Goal: Task Accomplishment & Management: Manage account settings

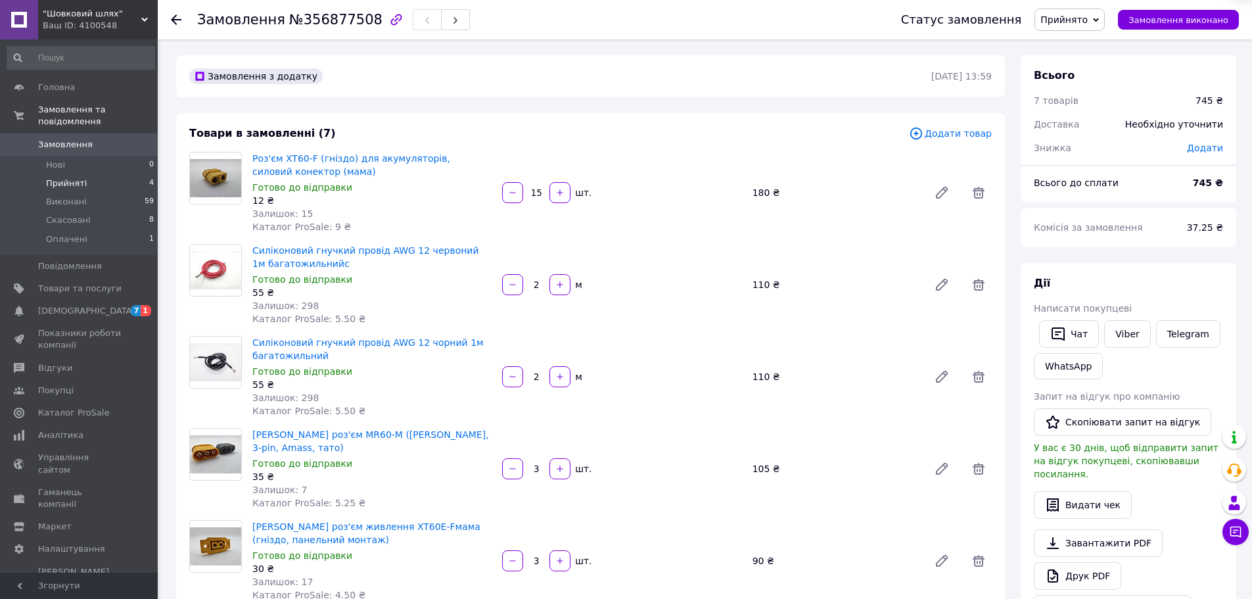
click at [82, 174] on li "Прийняті 4" at bounding box center [81, 183] width 162 height 18
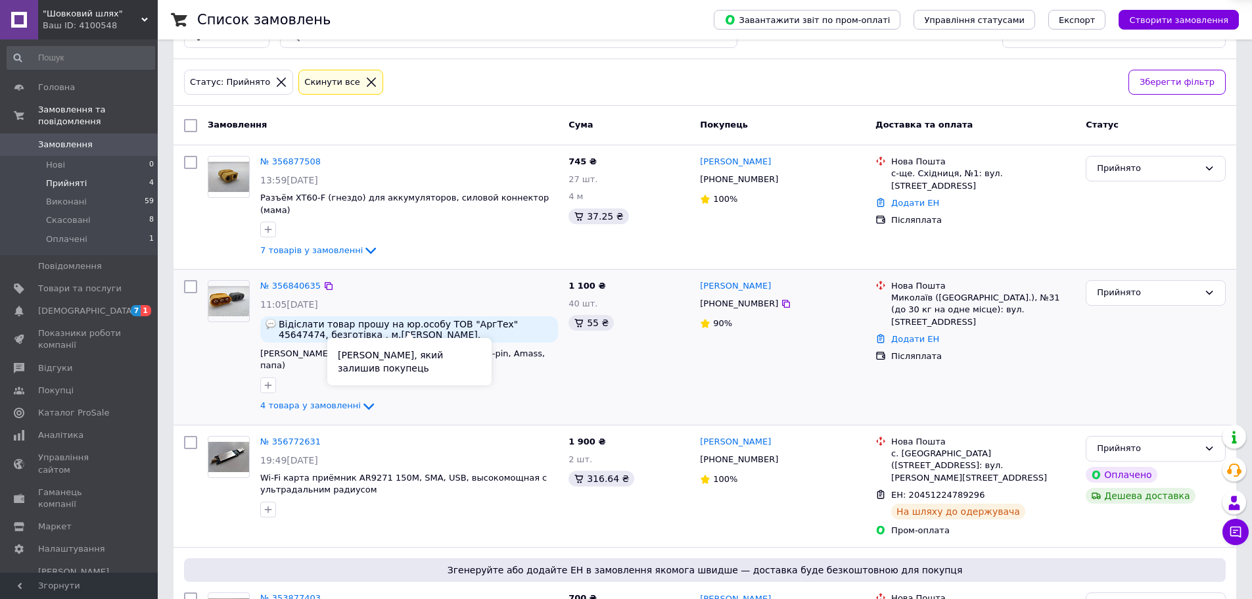
scroll to position [66, 0]
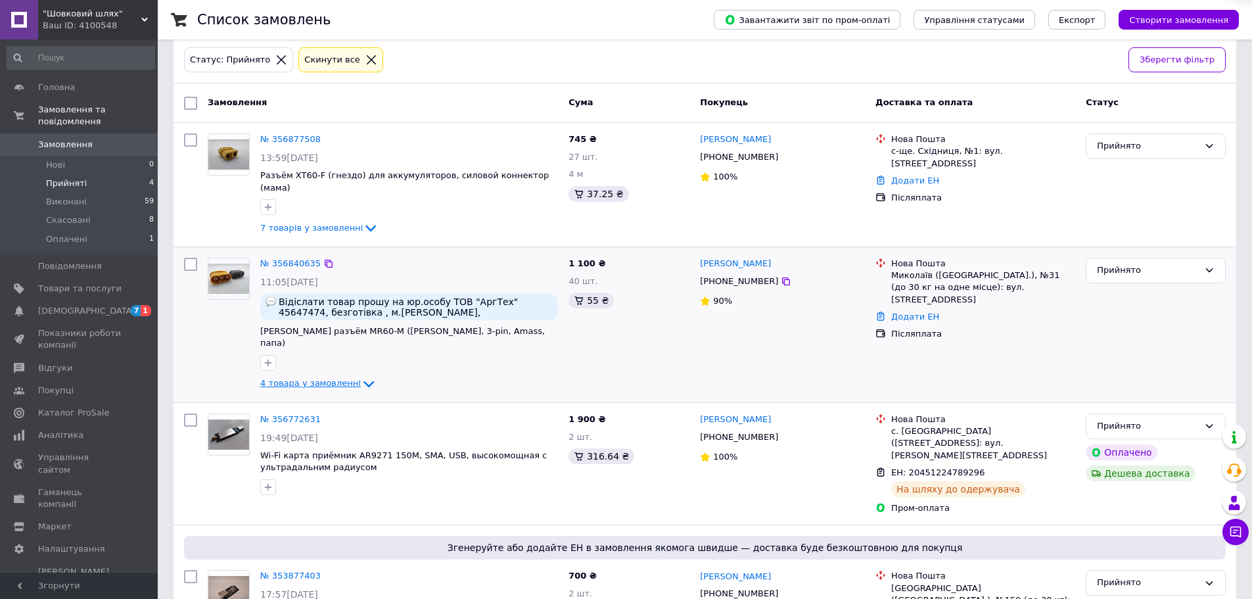
click at [363, 381] on icon at bounding box center [368, 384] width 11 height 7
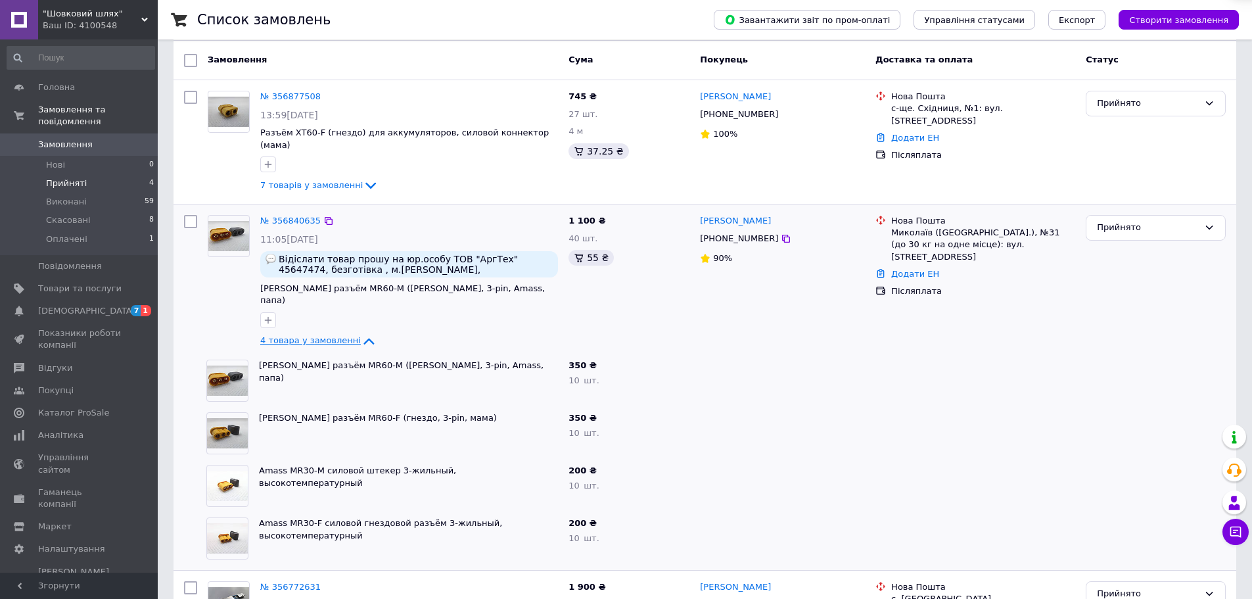
scroll to position [131, 0]
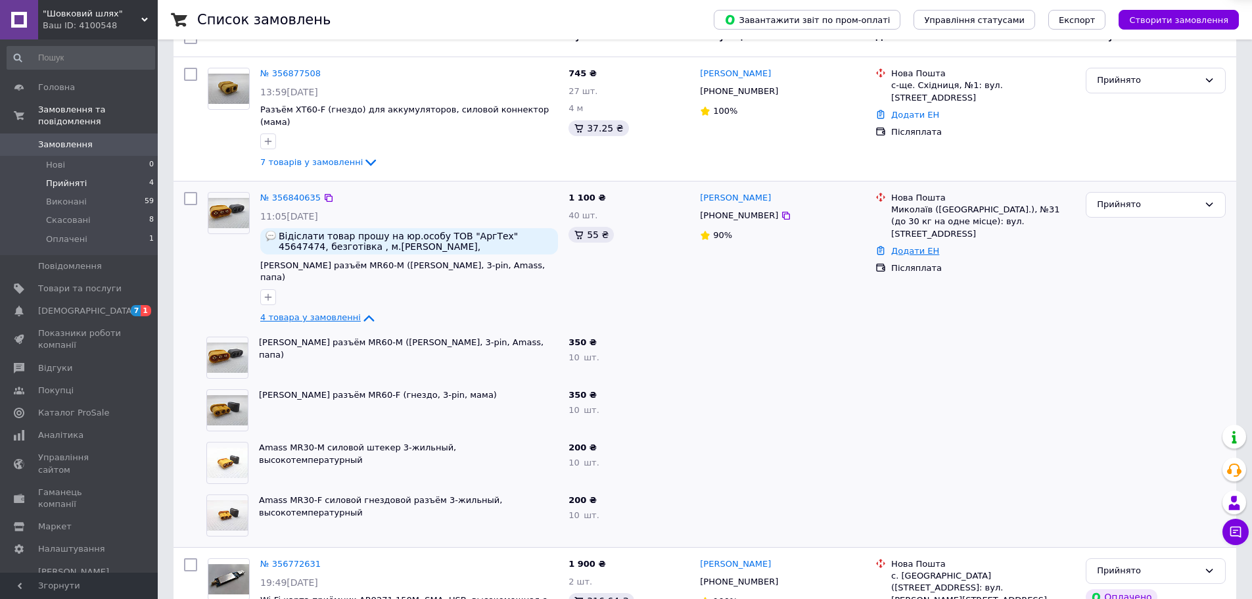
click at [908, 246] on link "Додати ЕН" at bounding box center [915, 251] width 48 height 10
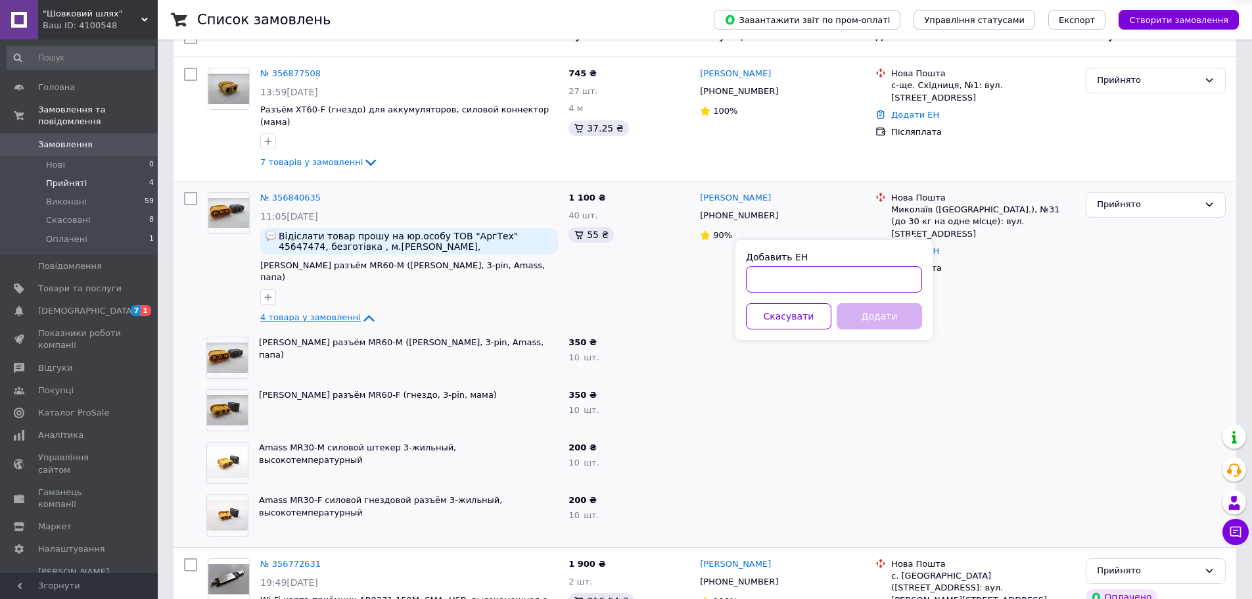
click at [817, 277] on input "Добавить ЕН" at bounding box center [834, 279] width 176 height 26
paste input "20451225280781"
type input "20451225280781"
click at [885, 318] on button "Додати" at bounding box center [879, 316] width 85 height 26
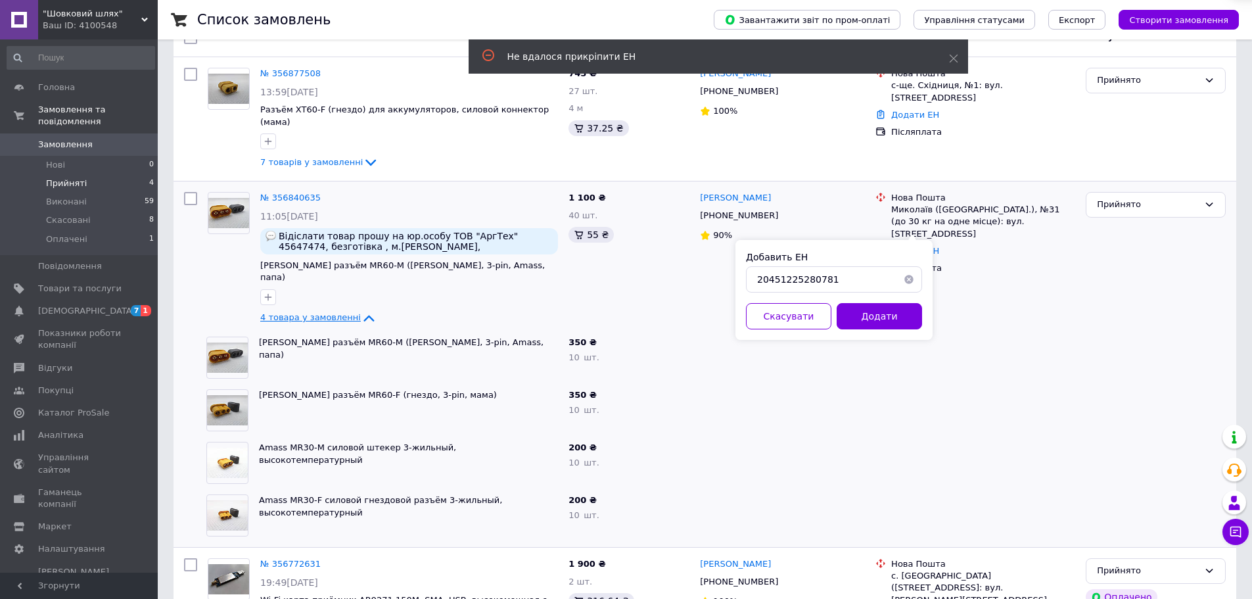
drag, startPoint x: 837, startPoint y: 385, endPoint x: 851, endPoint y: 384, distance: 14.5
click at [847, 385] on div at bounding box center [782, 410] width 175 height 53
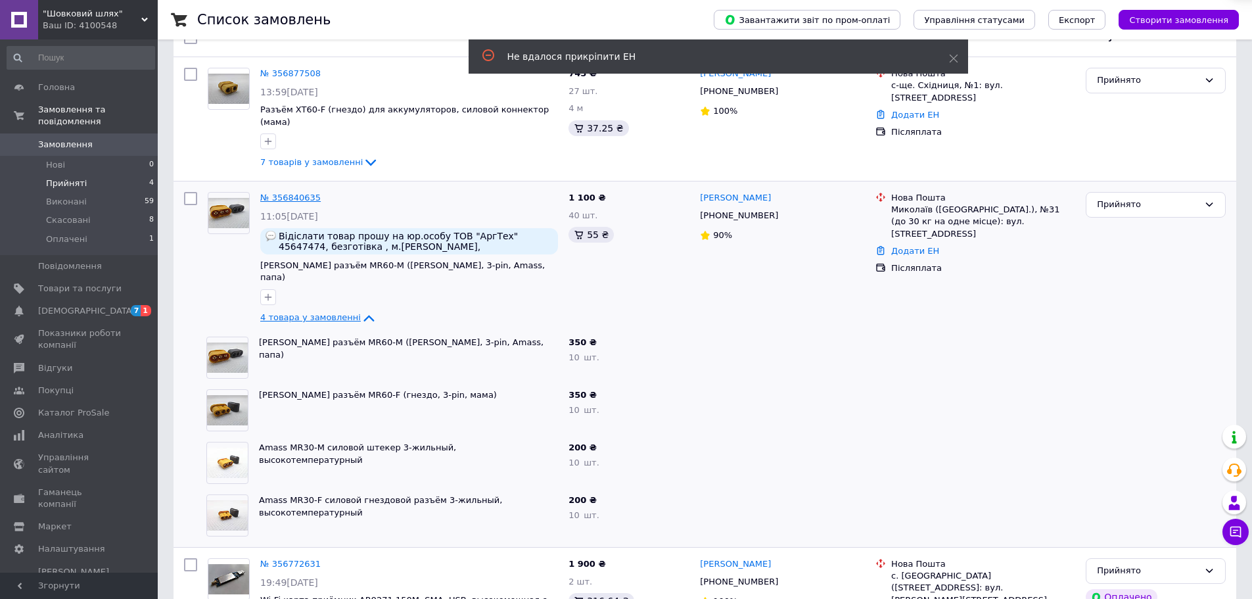
click at [278, 193] on link "№ 356840635" at bounding box center [290, 198] width 60 height 10
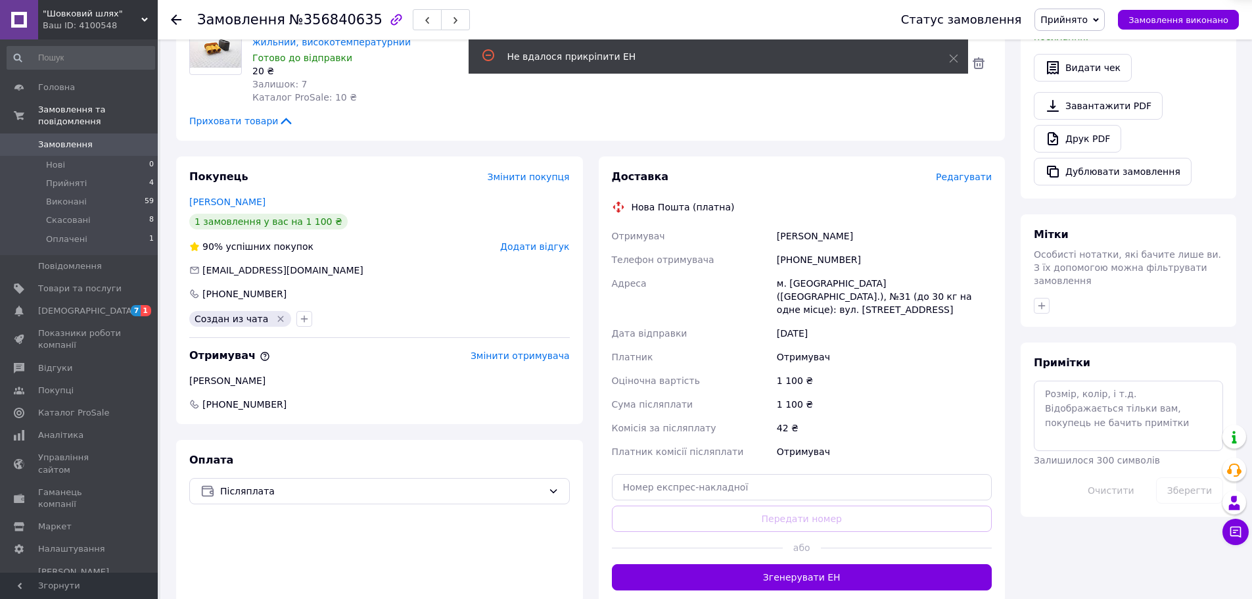
scroll to position [452, 0]
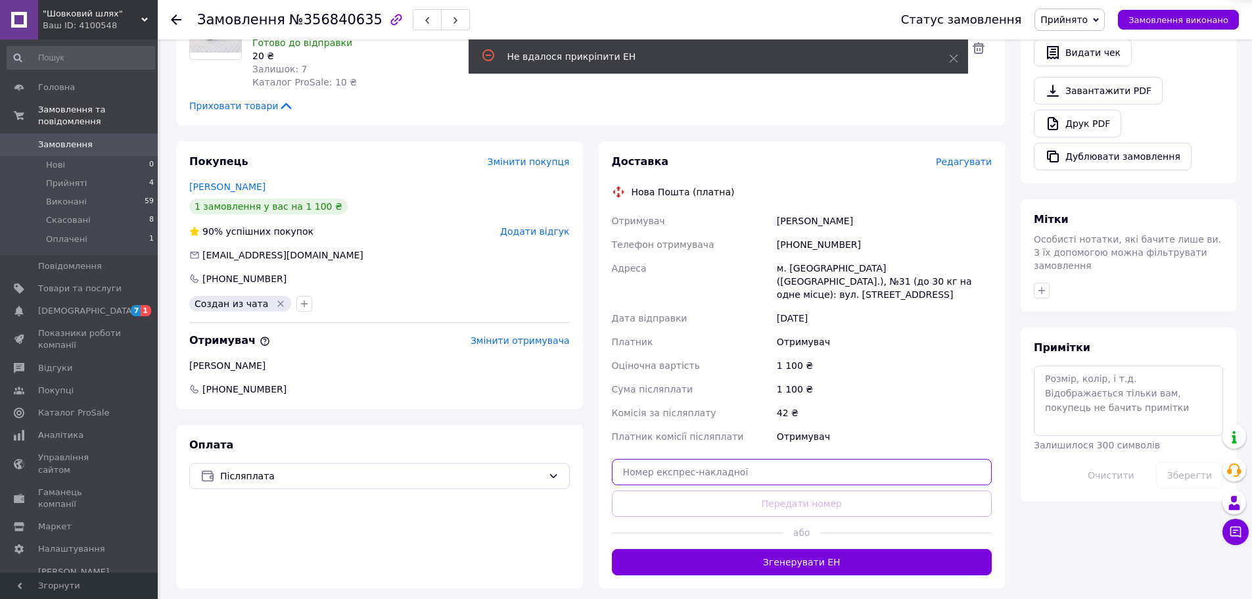
click at [722, 459] on input "text" at bounding box center [802, 472] width 381 height 26
paste input "20451225280781"
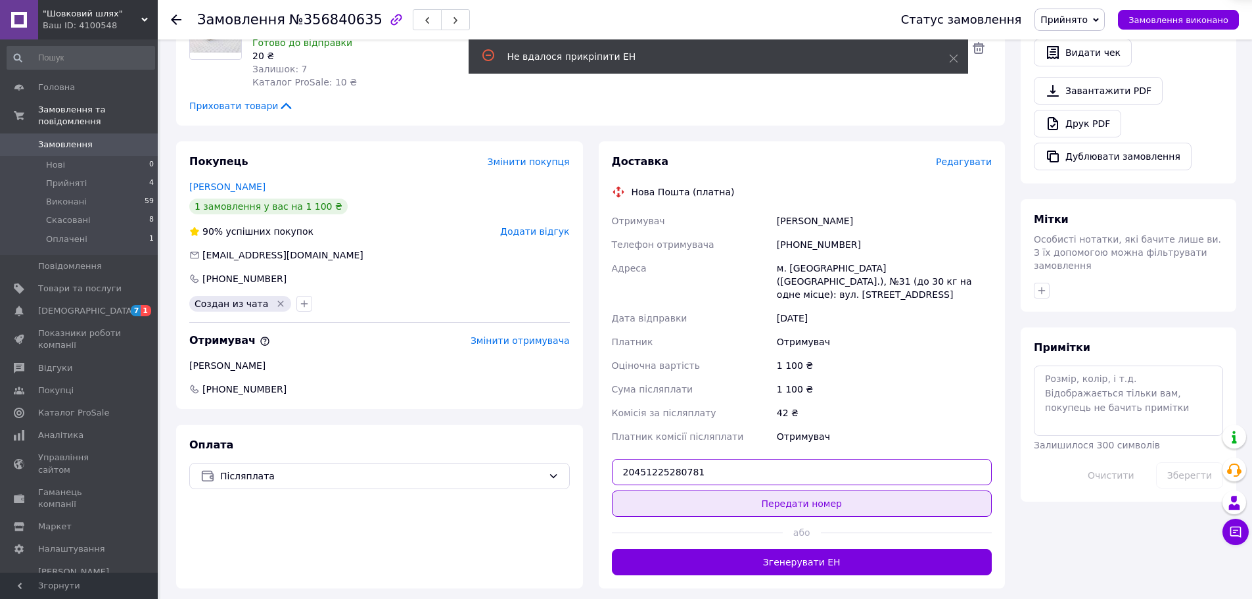
type input "20451225280781"
click at [771, 490] on button "Передати номер" at bounding box center [802, 503] width 381 height 26
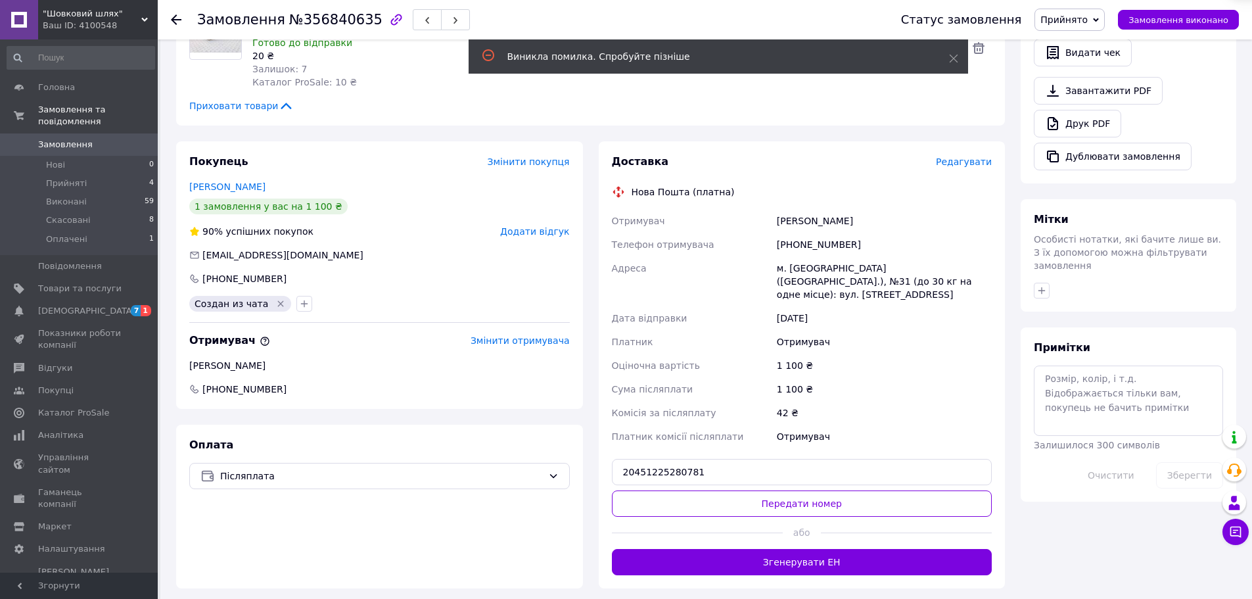
scroll to position [255, 0]
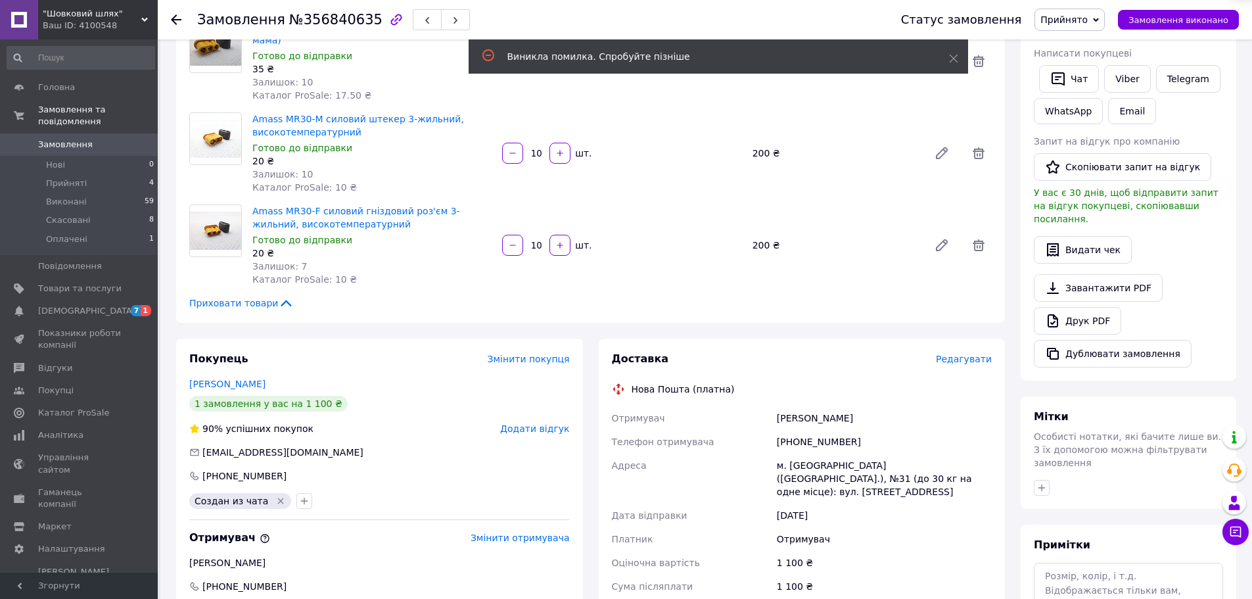
click at [674, 298] on div "Замовлення з каталогу Відіслати товар прошу на юр.особу ТОВ "АргТех" 45647474, …" at bounding box center [590, 355] width 845 height 1111
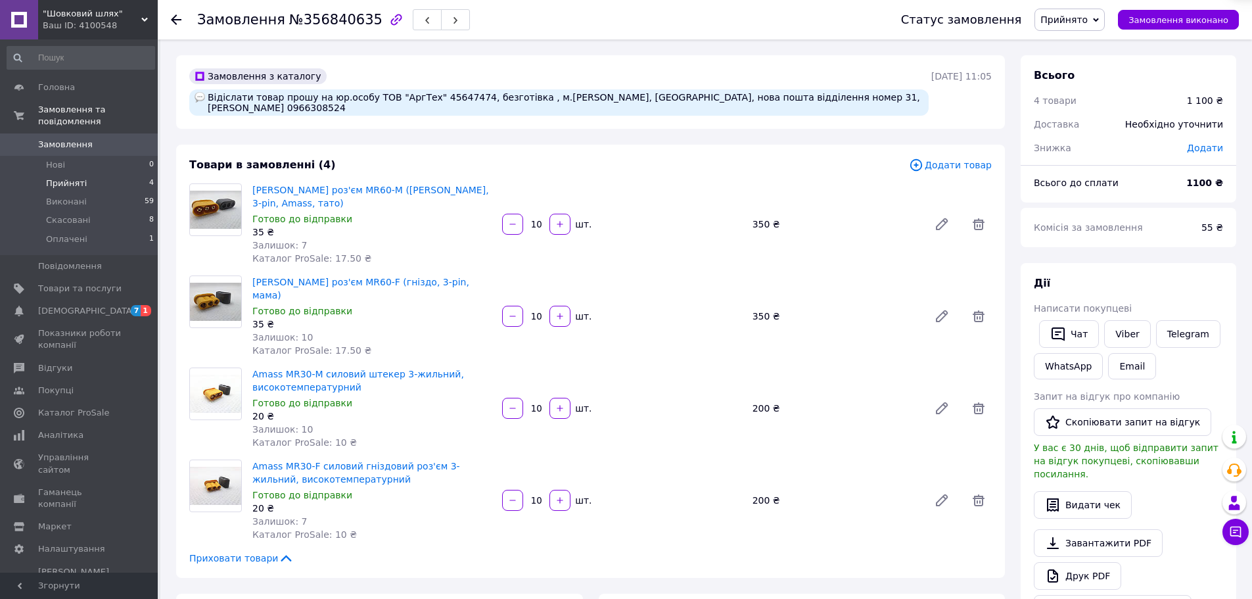
click at [90, 177] on li "Прийняті 4" at bounding box center [81, 183] width 162 height 18
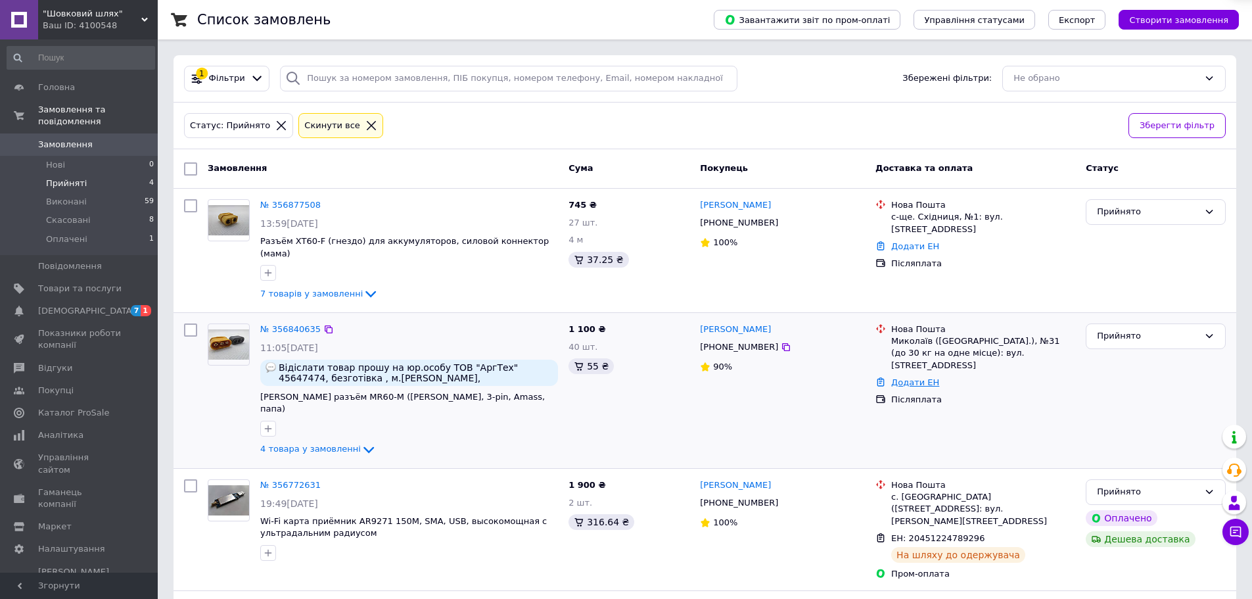
click at [917, 377] on link "Додати ЕН" at bounding box center [915, 382] width 48 height 10
click at [832, 408] on input "Добавить ЕН" at bounding box center [834, 411] width 176 height 26
paste input "20451225280781"
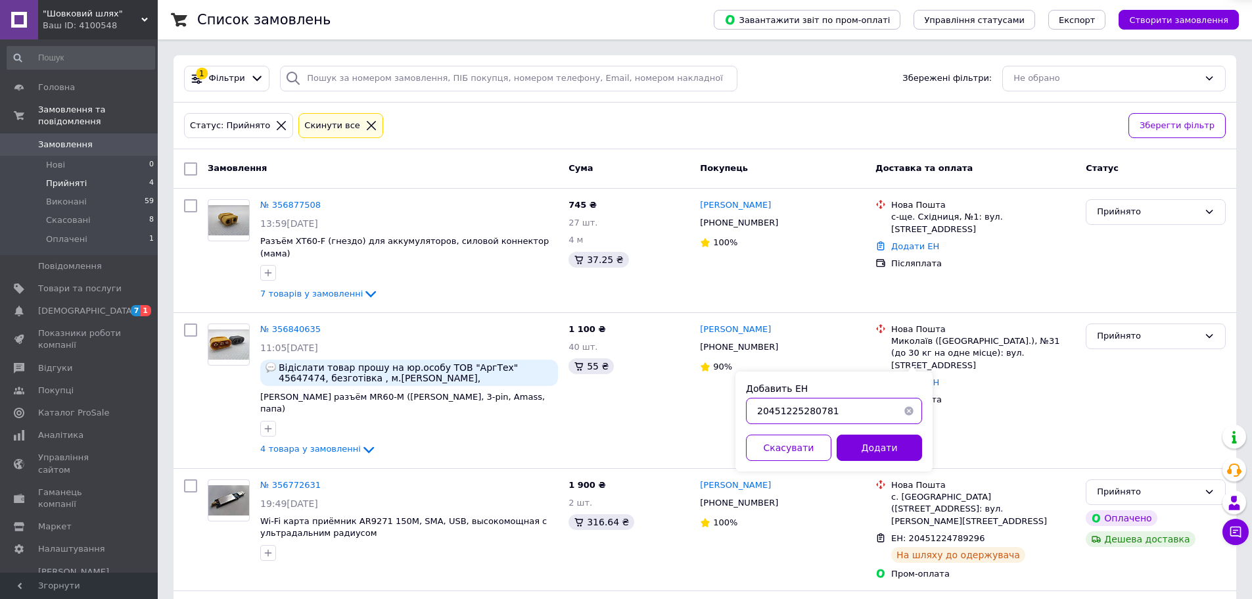
click at [757, 410] on input "20451225280781" at bounding box center [834, 411] width 176 height 26
type input "20451225280781"
click at [881, 453] on button "Додати" at bounding box center [879, 447] width 85 height 26
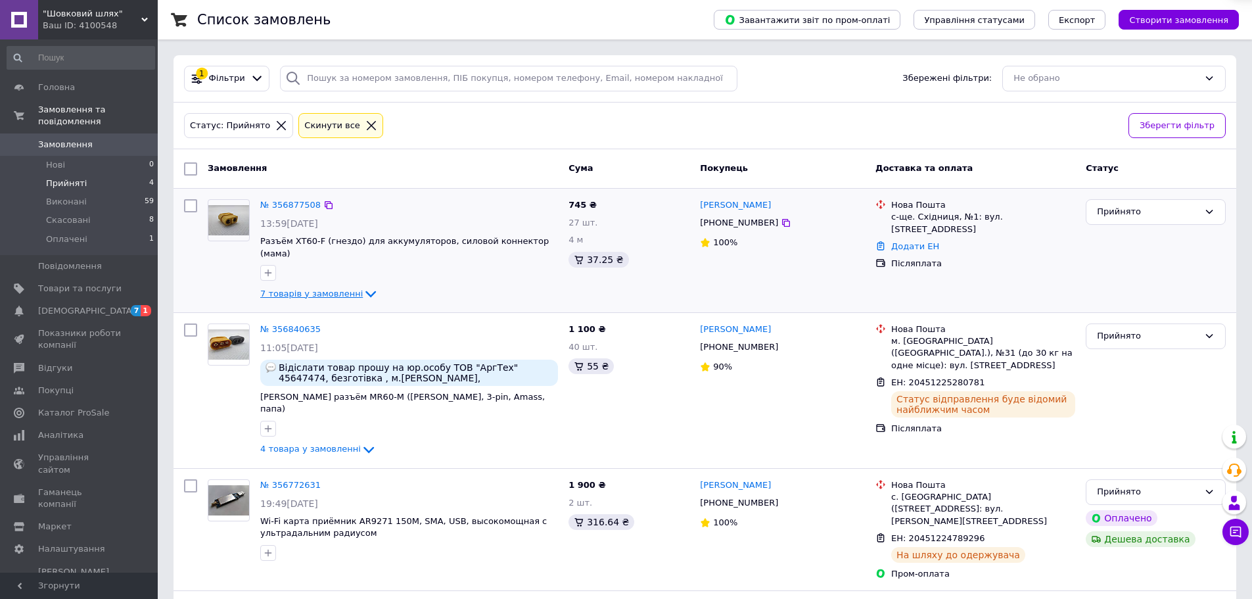
click at [348, 289] on span "7 товарів у замовленні" at bounding box center [311, 294] width 103 height 10
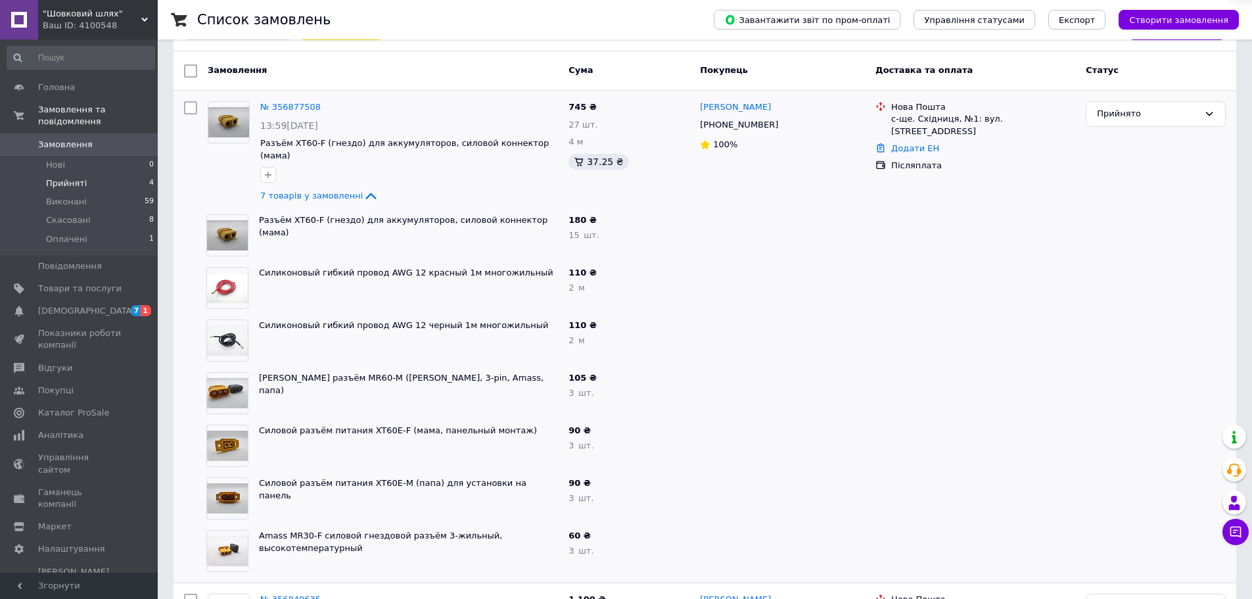
scroll to position [35, 0]
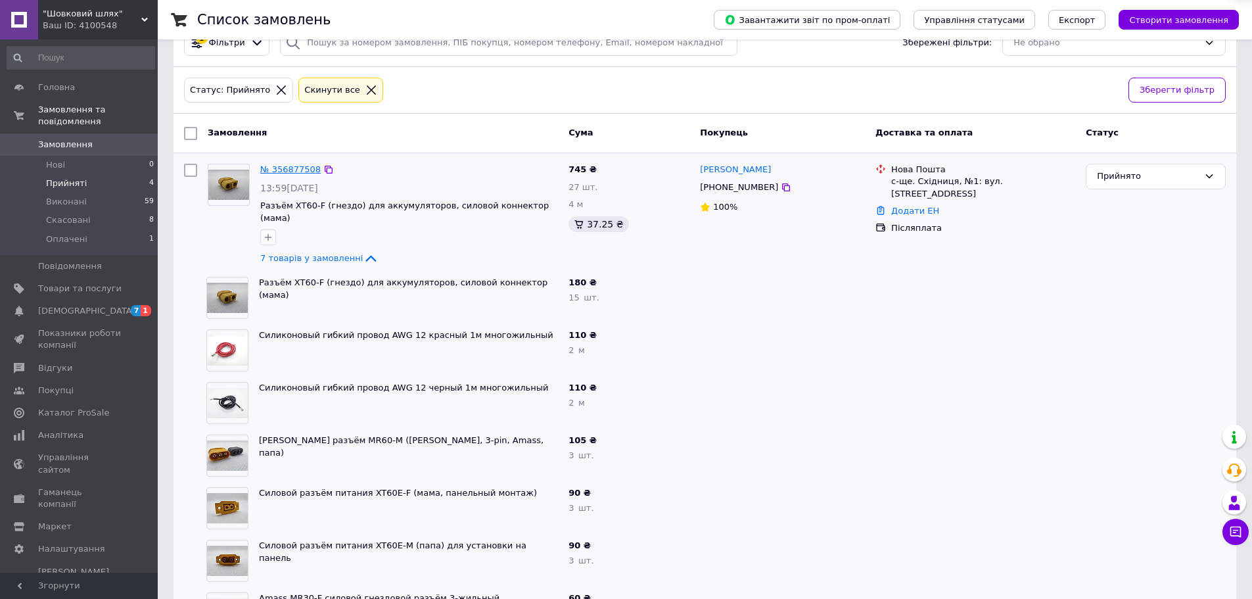
click at [277, 168] on link "№ 356877508" at bounding box center [290, 169] width 60 height 10
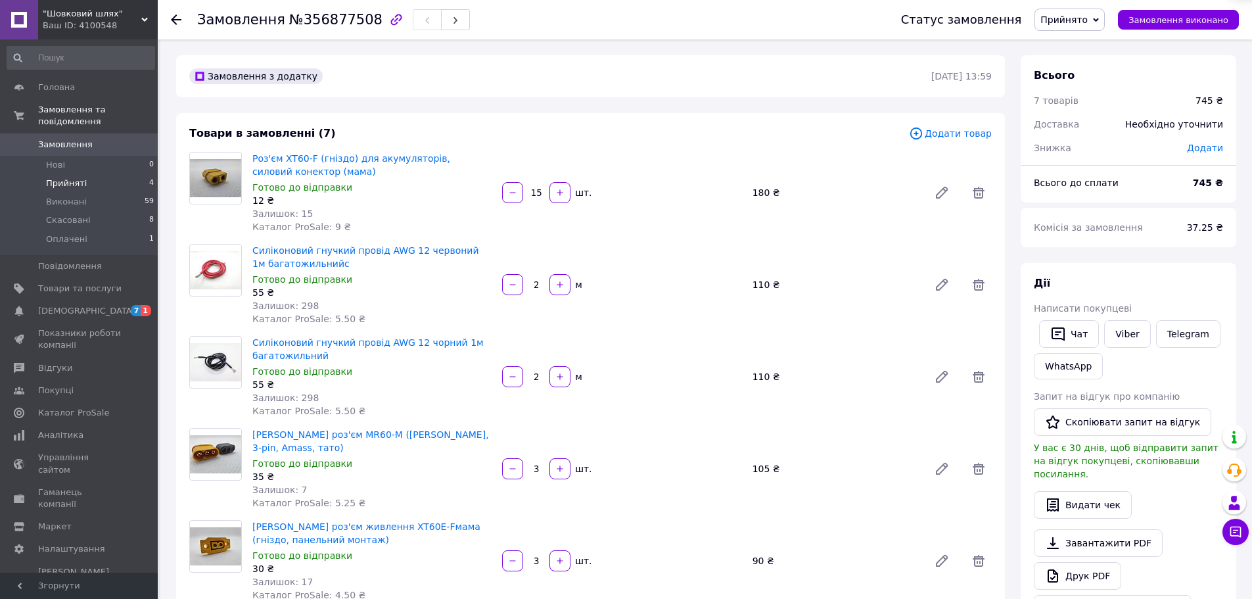
click at [74, 177] on span "Прийняті" at bounding box center [66, 183] width 41 height 12
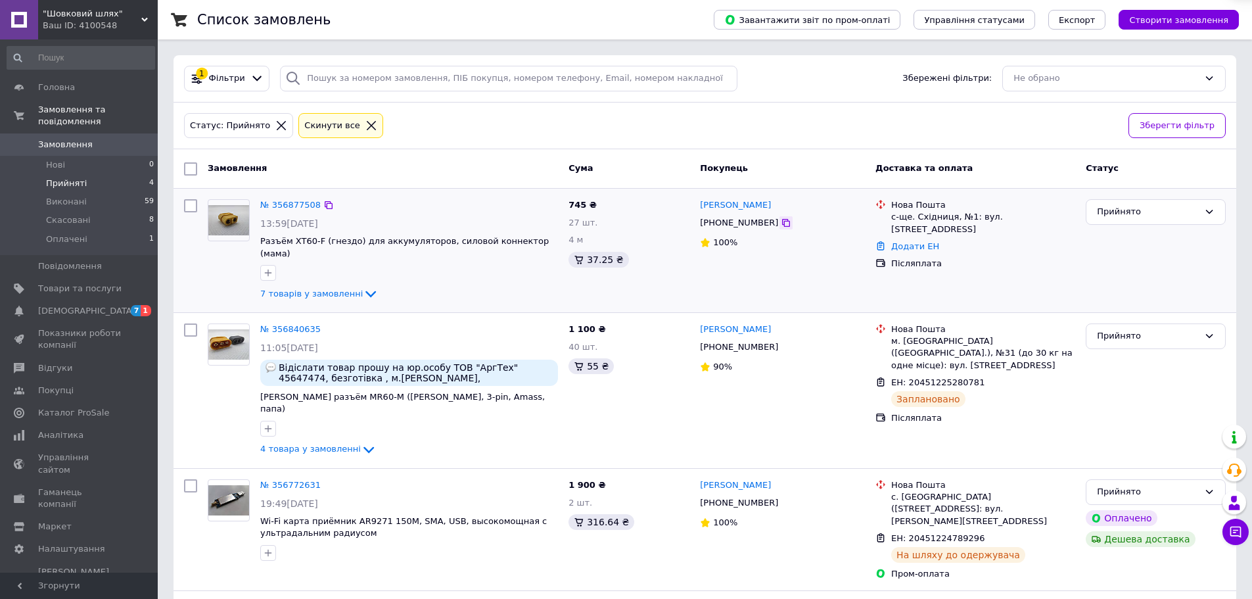
click at [782, 224] on icon at bounding box center [786, 223] width 8 height 8
drag, startPoint x: 770, startPoint y: 207, endPoint x: 697, endPoint y: 203, distance: 73.1
click at [697, 203] on div "Николай Белоус +380992072862 100%" at bounding box center [782, 250] width 175 height 113
copy link "[PERSON_NAME]"
click at [781, 223] on icon at bounding box center [786, 223] width 11 height 11
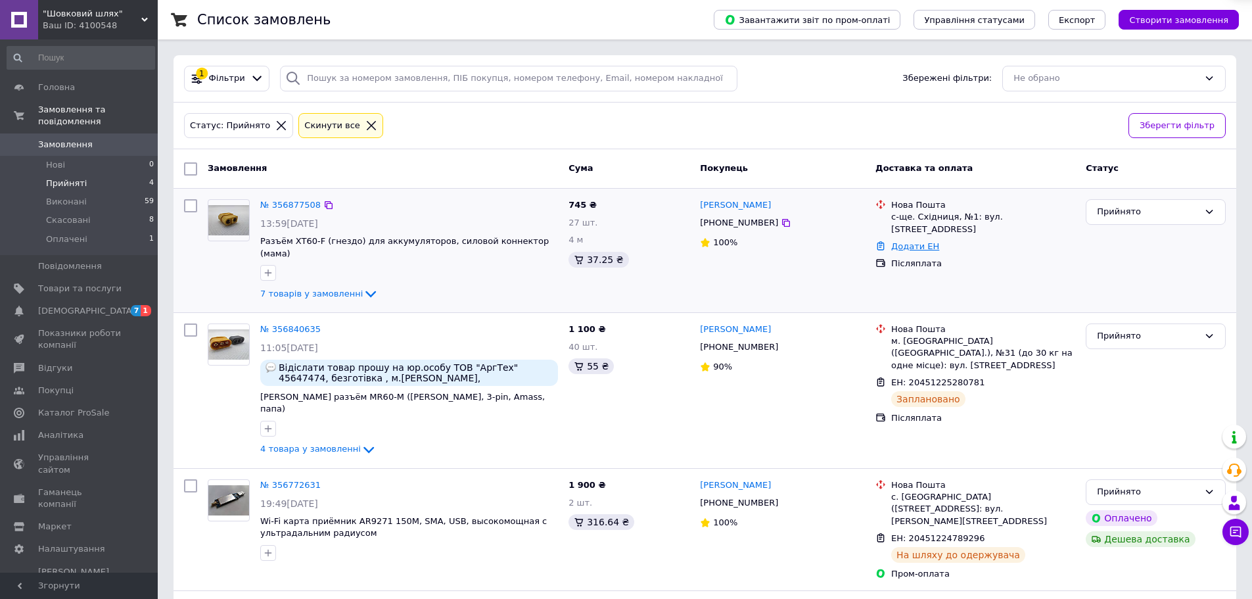
click at [916, 241] on link "Додати ЕН" at bounding box center [915, 246] width 48 height 10
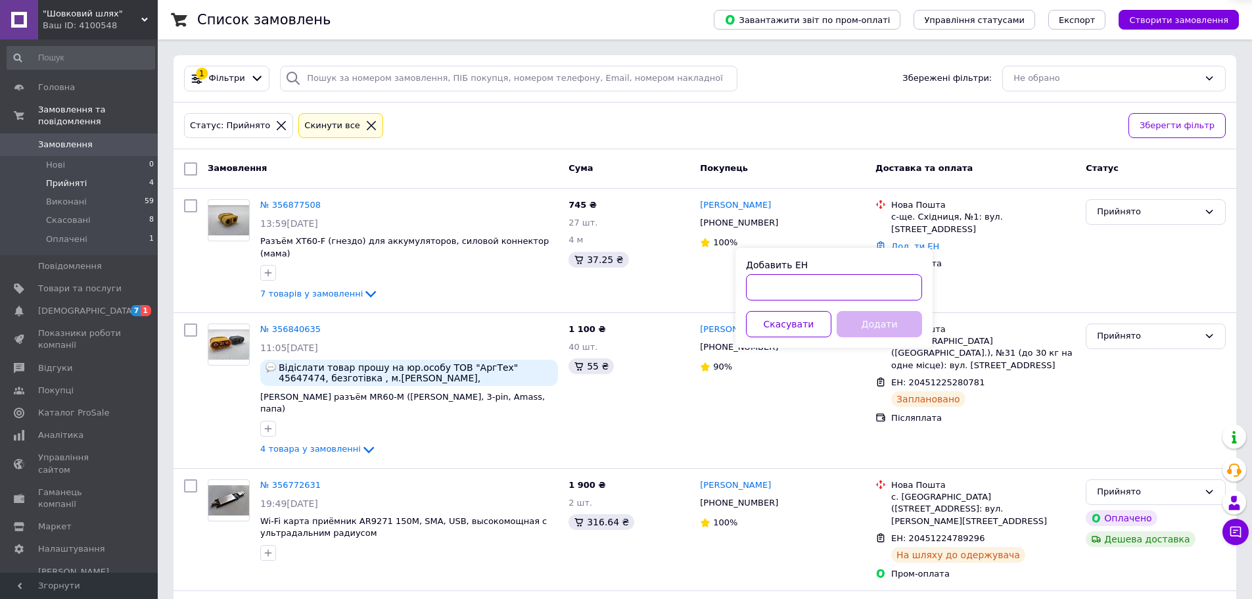
click at [817, 279] on input "Добавить ЕН" at bounding box center [834, 287] width 176 height 26
paste input "20451225304837"
type input "20451225304837"
click at [878, 323] on button "Додати" at bounding box center [879, 324] width 85 height 26
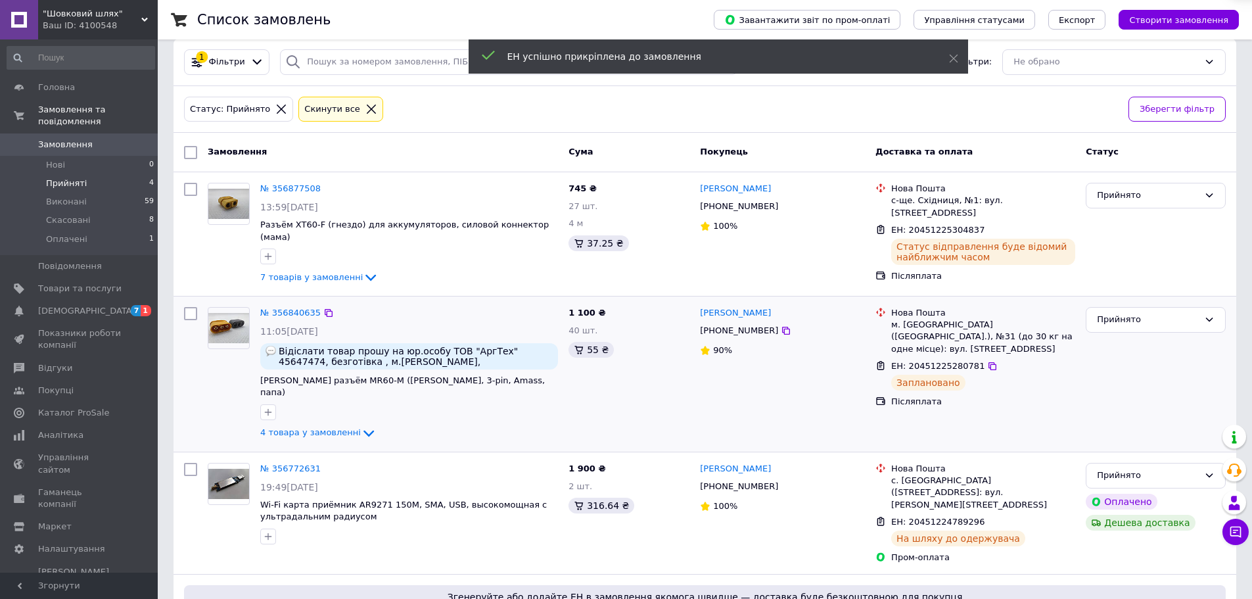
scroll to position [128, 0]
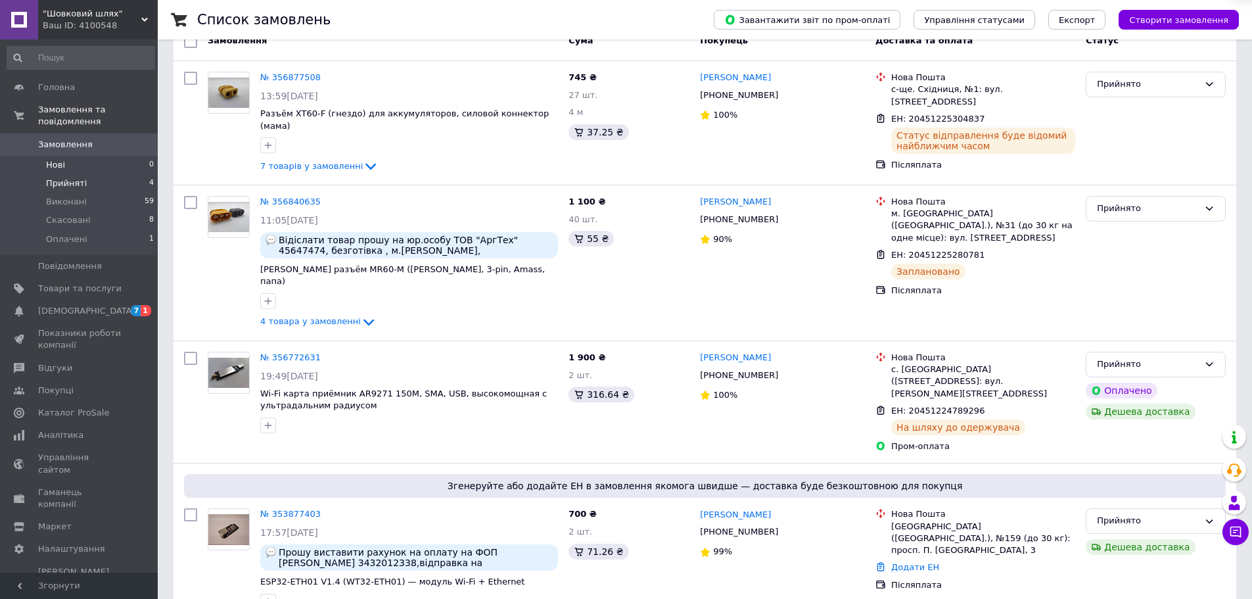
click at [64, 156] on li "Нові 0" at bounding box center [81, 165] width 162 height 18
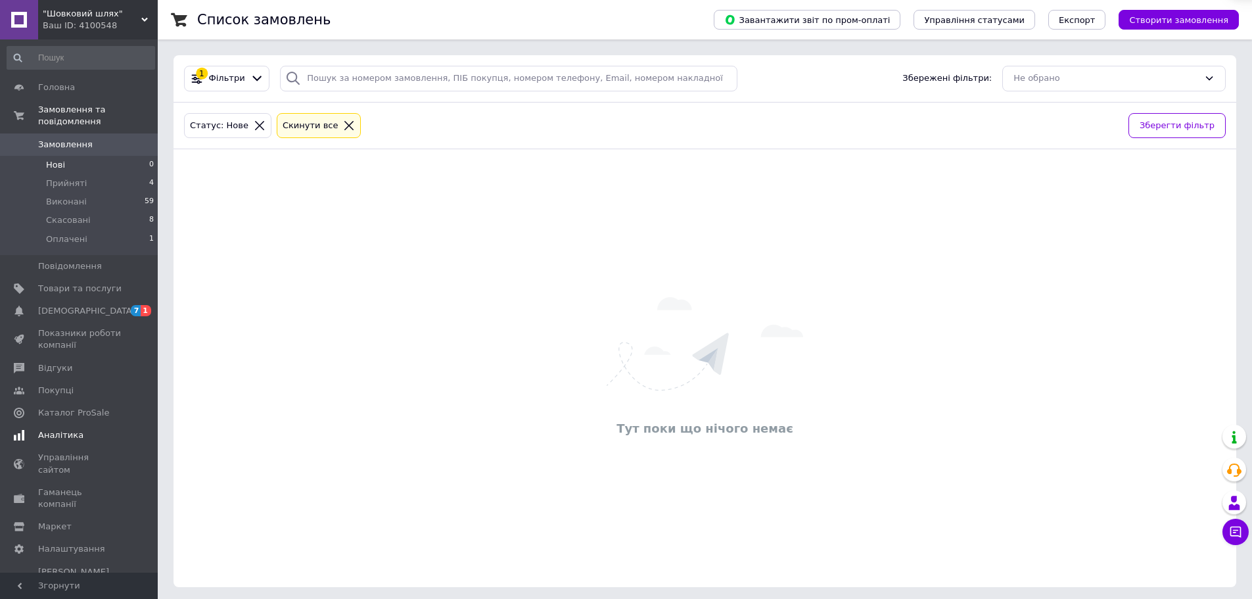
click at [65, 429] on span "Аналітика" at bounding box center [60, 435] width 45 height 12
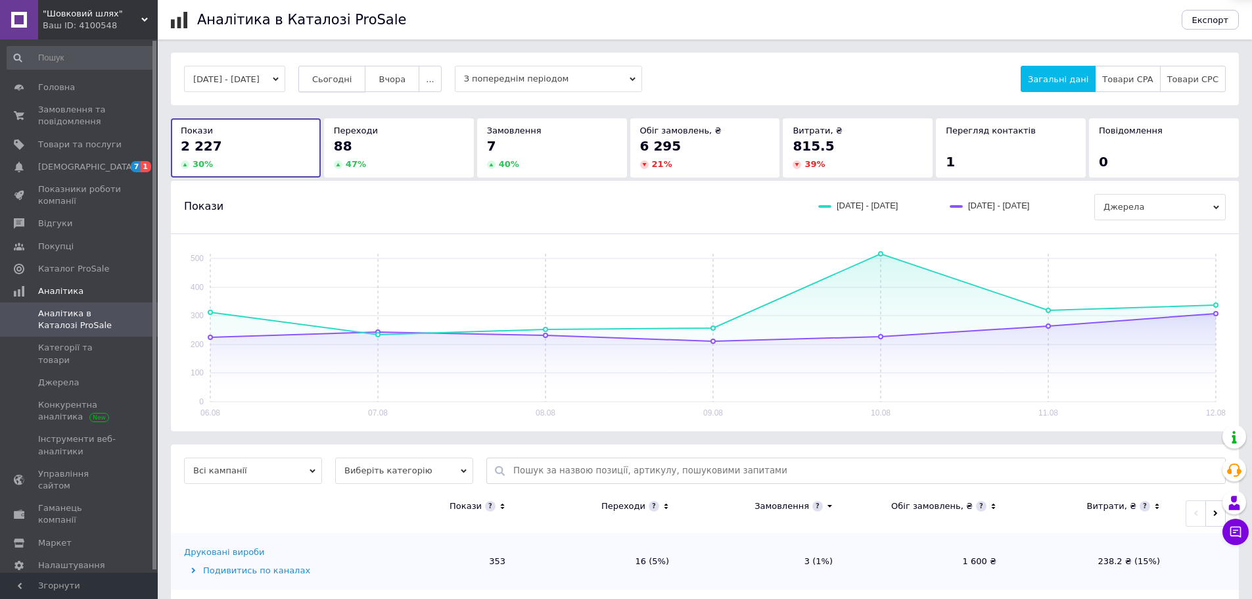
click at [348, 81] on span "Сьогодні" at bounding box center [332, 79] width 40 height 10
